Goal: Task Accomplishment & Management: Use online tool/utility

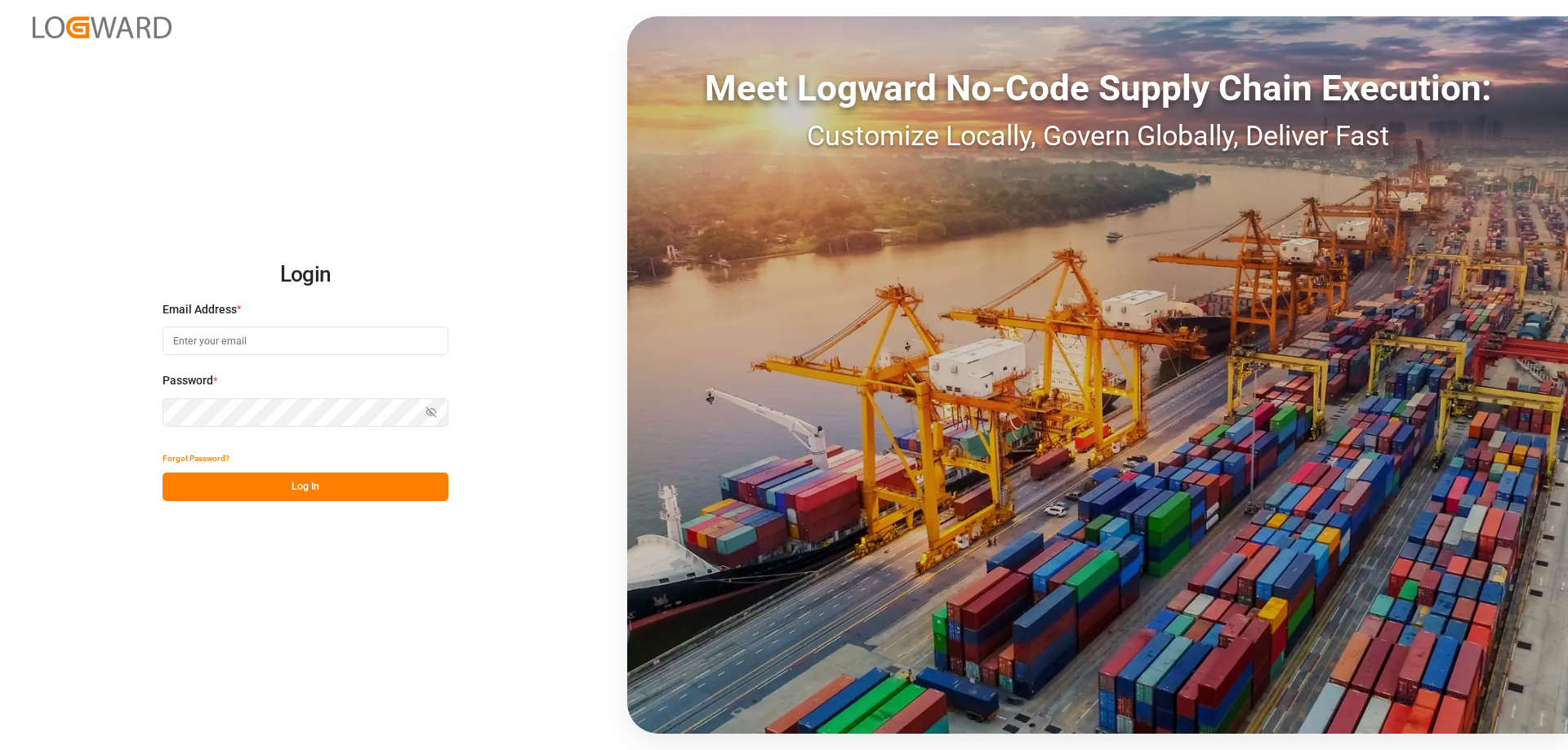
type input "[EMAIL_ADDRESS][DOMAIN_NAME]"
click at [313, 484] on button "Log In" at bounding box center [305, 486] width 286 height 28
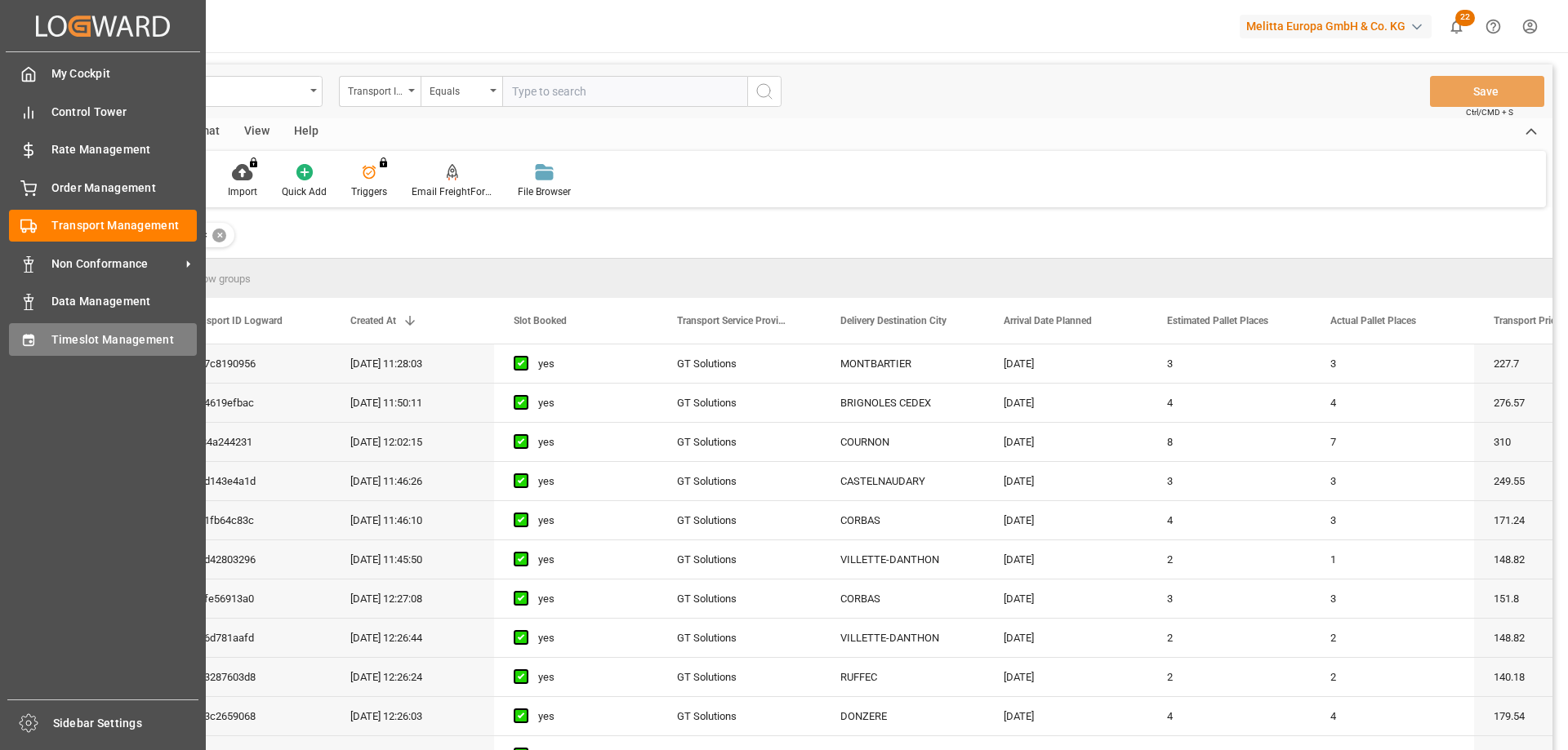
click at [32, 341] on icon at bounding box center [27, 340] width 11 height 12
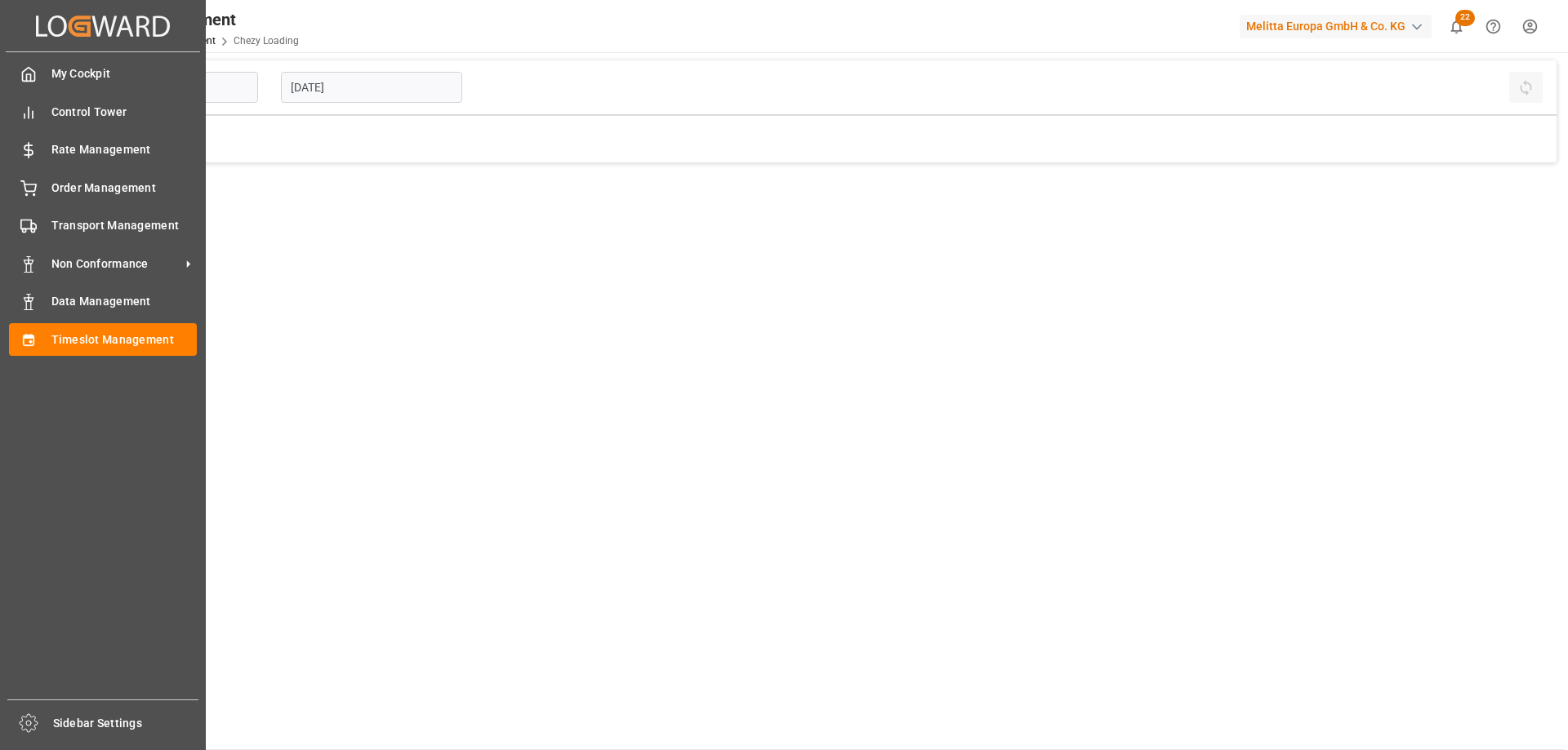
type input "Chezy Loading"
